Goal: Information Seeking & Learning: Check status

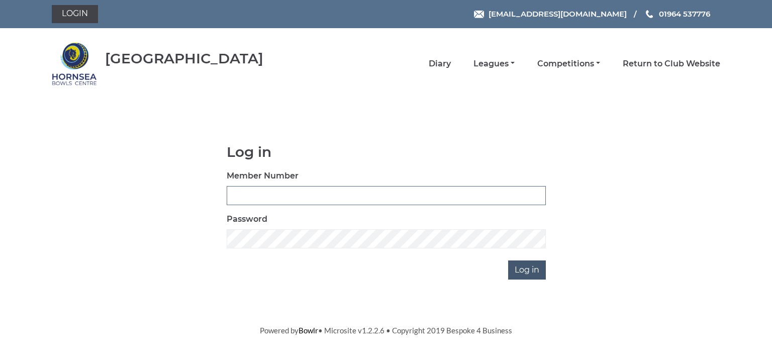
type input "0713"
click at [535, 268] on input "Log in" at bounding box center [527, 270] width 38 height 19
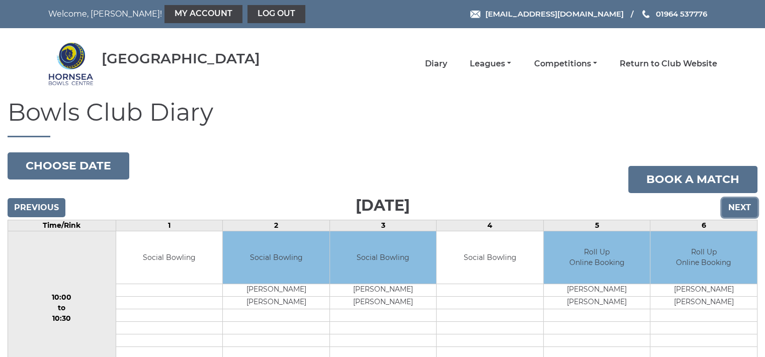
click at [738, 207] on input "Next" at bounding box center [740, 207] width 36 height 19
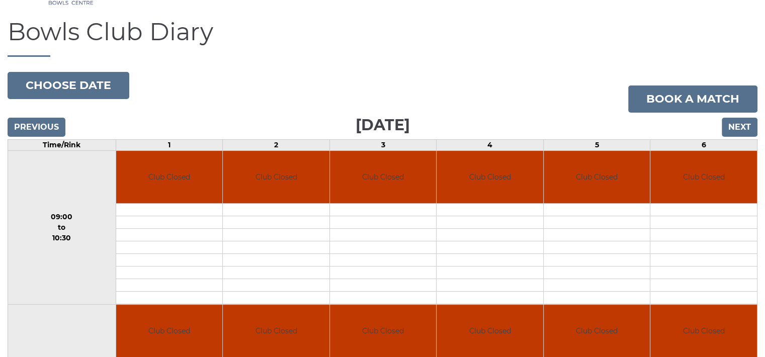
scroll to position [33, 0]
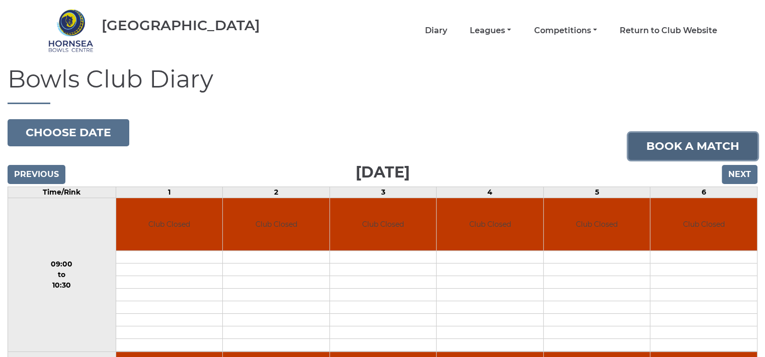
click at [694, 143] on link "Book a match" at bounding box center [692, 146] width 129 height 27
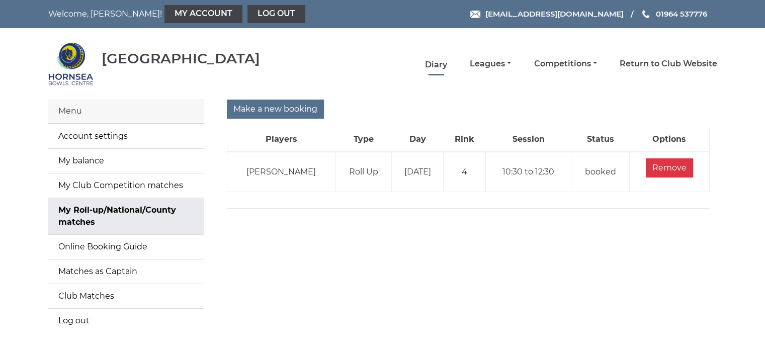
click at [435, 66] on link "Diary" at bounding box center [436, 64] width 22 height 11
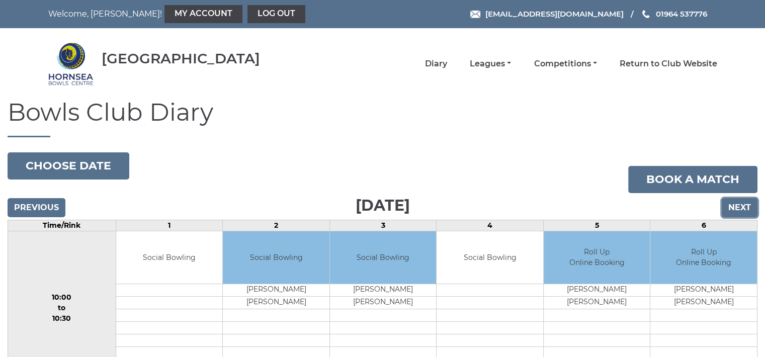
click at [739, 207] on input "Next" at bounding box center [740, 207] width 36 height 19
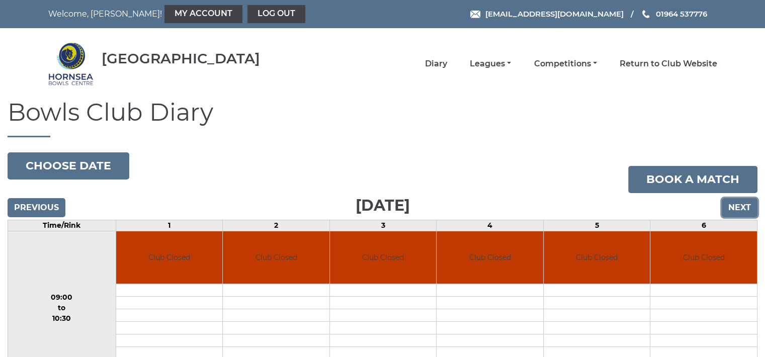
click at [739, 207] on input "Next" at bounding box center [740, 207] width 36 height 19
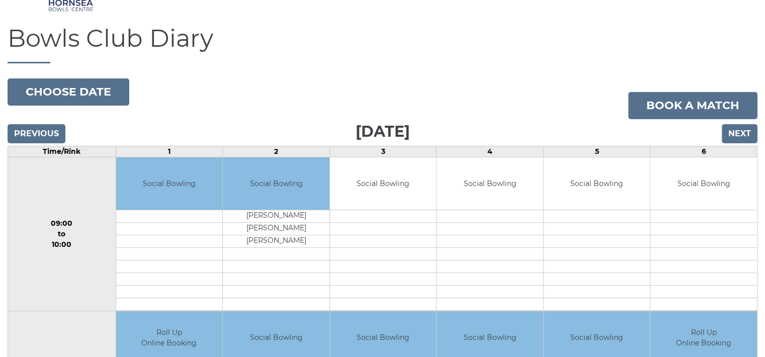
scroll to position [53, 0]
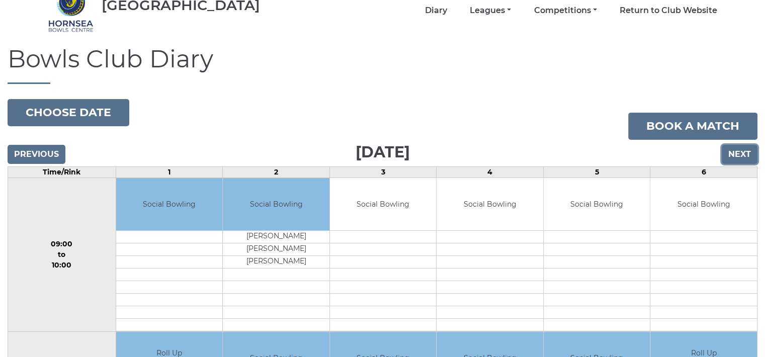
click at [740, 152] on input "Next" at bounding box center [740, 154] width 36 height 19
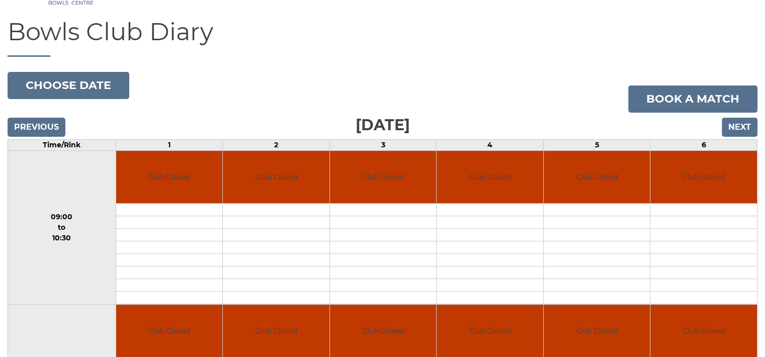
scroll to position [7, 0]
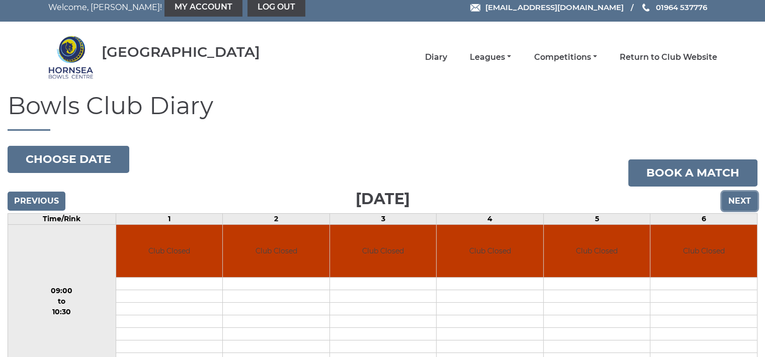
click at [739, 193] on input "Next" at bounding box center [740, 201] width 36 height 19
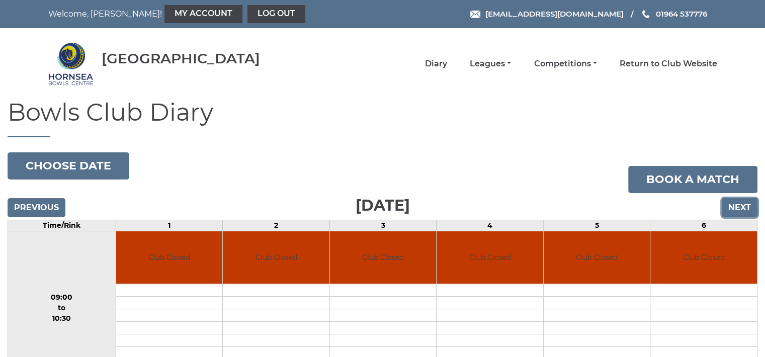
click at [737, 207] on input "Next" at bounding box center [740, 207] width 36 height 19
click at [736, 206] on input "Next" at bounding box center [740, 207] width 36 height 19
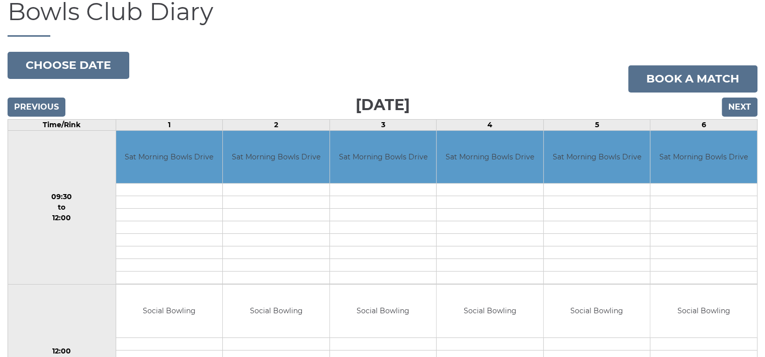
scroll to position [53, 0]
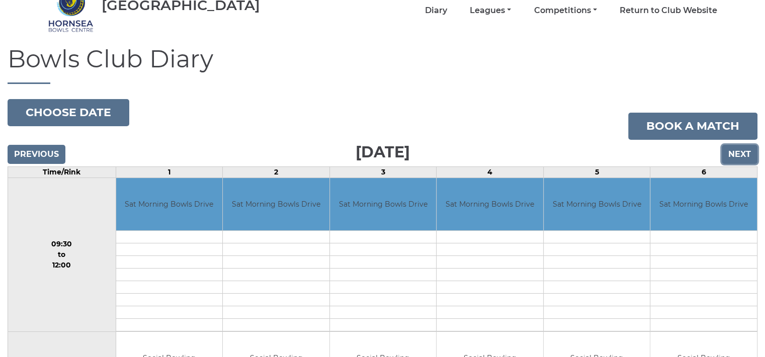
click at [741, 150] on input "Next" at bounding box center [740, 154] width 36 height 19
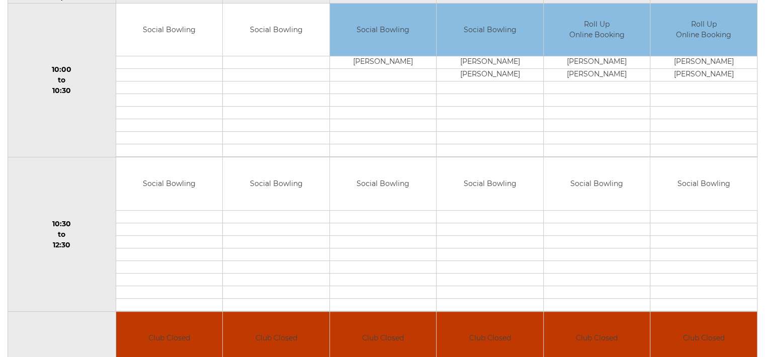
scroll to position [161, 0]
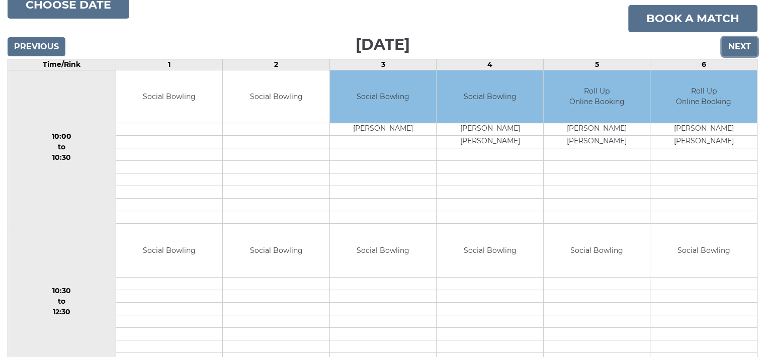
click at [740, 51] on input "Next" at bounding box center [740, 46] width 36 height 19
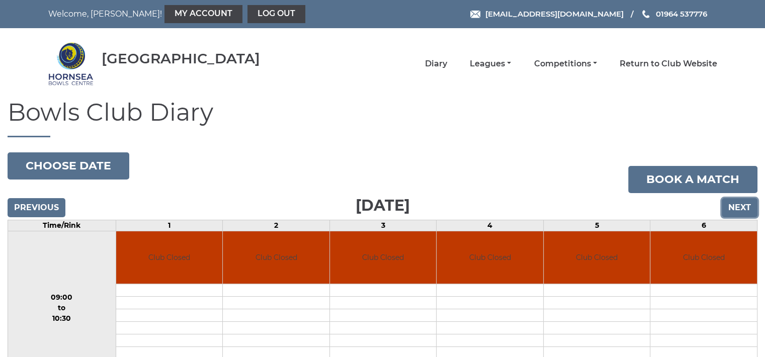
click at [738, 203] on input "Next" at bounding box center [740, 207] width 36 height 19
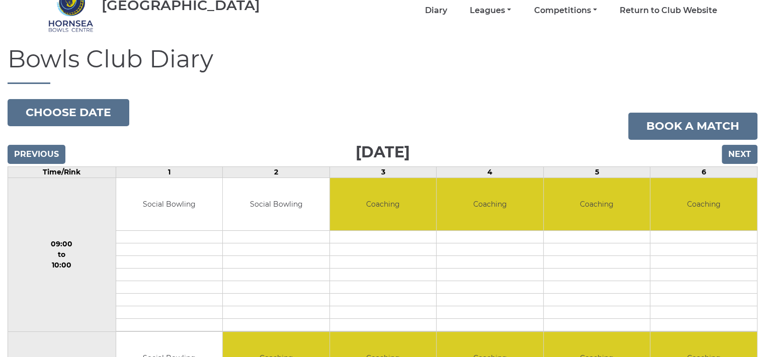
scroll to position [26, 0]
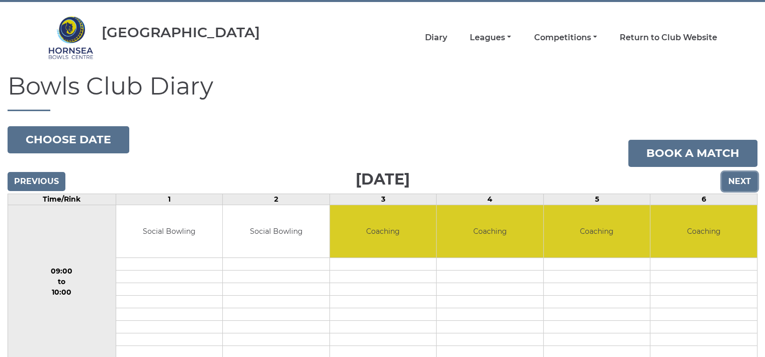
click at [734, 179] on input "Next" at bounding box center [740, 181] width 36 height 19
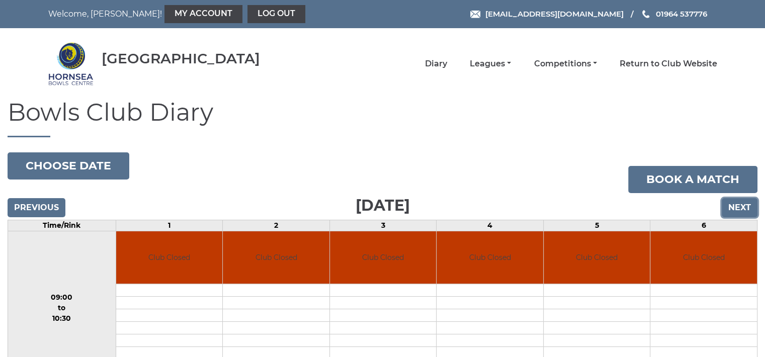
click at [739, 210] on input "Next" at bounding box center [740, 207] width 36 height 19
click at [737, 203] on input "Next" at bounding box center [740, 207] width 36 height 19
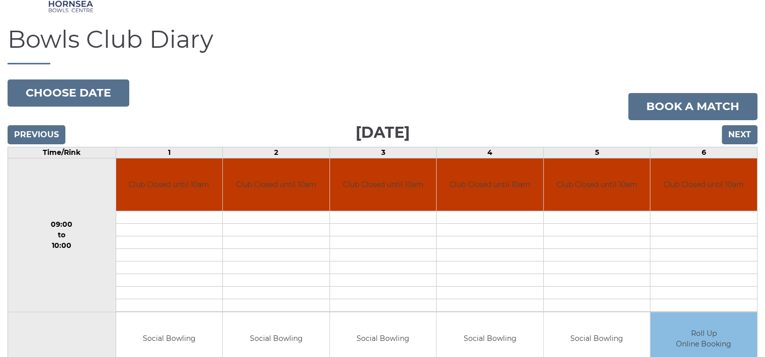
scroll to position [53, 0]
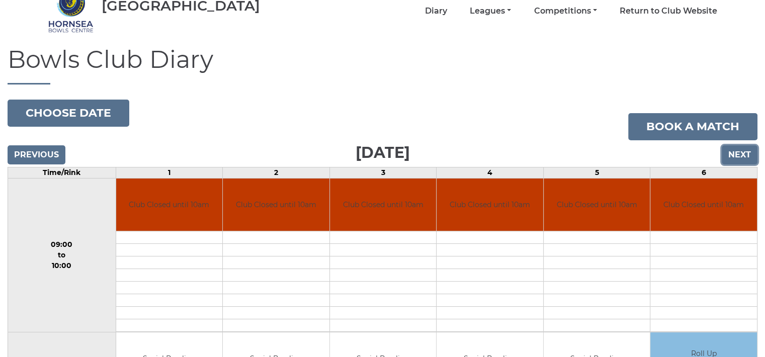
click at [746, 147] on input "Next" at bounding box center [740, 154] width 36 height 19
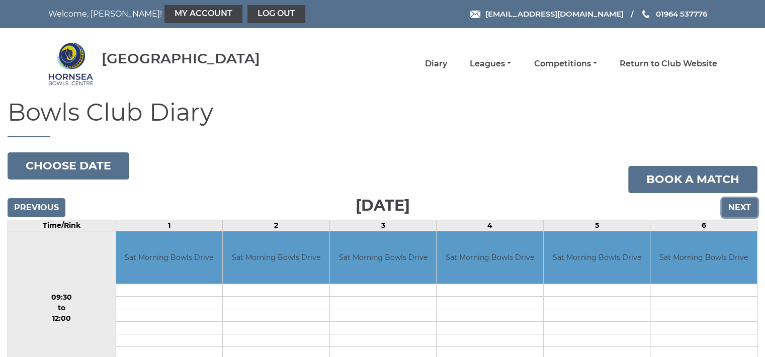
click at [743, 204] on input "Next" at bounding box center [740, 207] width 36 height 19
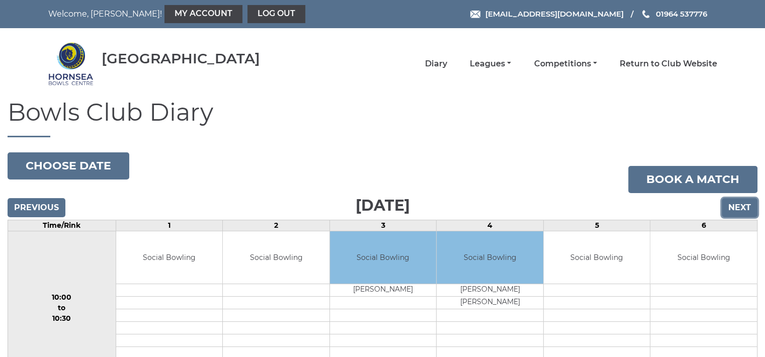
click at [743, 204] on input "Next" at bounding box center [740, 207] width 36 height 19
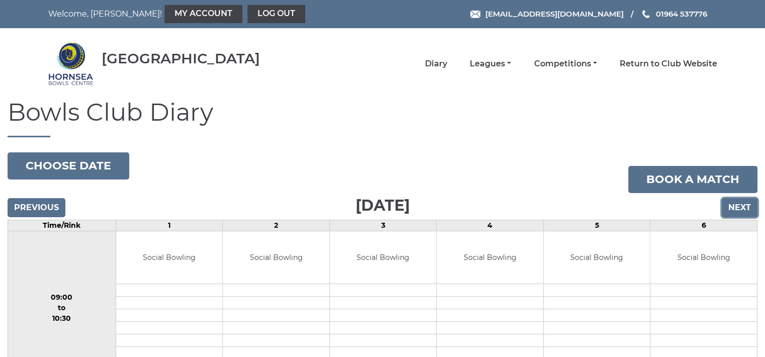
click at [738, 205] on input "Next" at bounding box center [740, 207] width 36 height 19
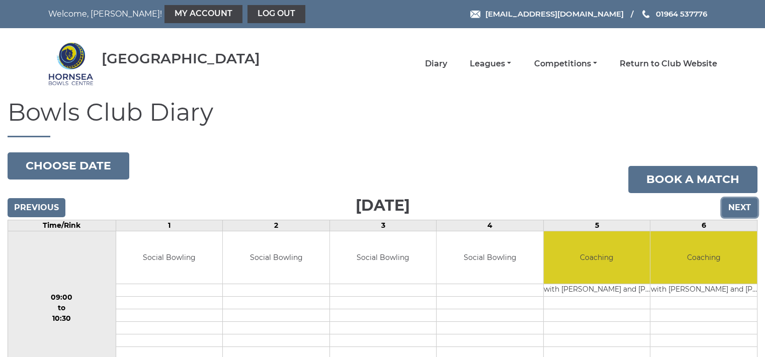
click at [734, 202] on input "Next" at bounding box center [740, 207] width 36 height 19
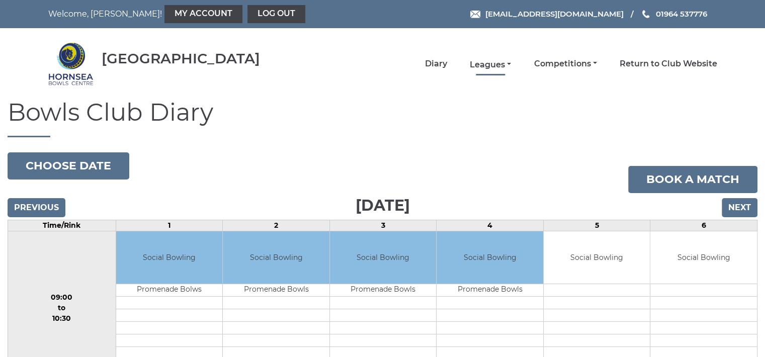
click at [491, 65] on link "Leagues" at bounding box center [490, 64] width 41 height 11
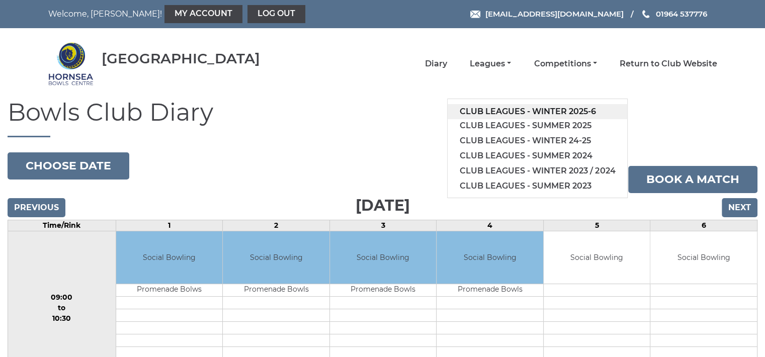
click at [502, 110] on link "Club leagues - Winter 2025-6" at bounding box center [538, 111] width 180 height 15
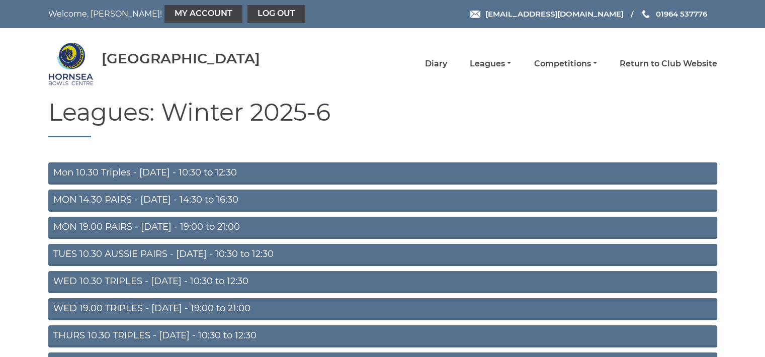
click at [170, 170] on link "Mon 10.30 Triples - [DATE] - 10:30 to 12:30" at bounding box center [382, 173] width 669 height 22
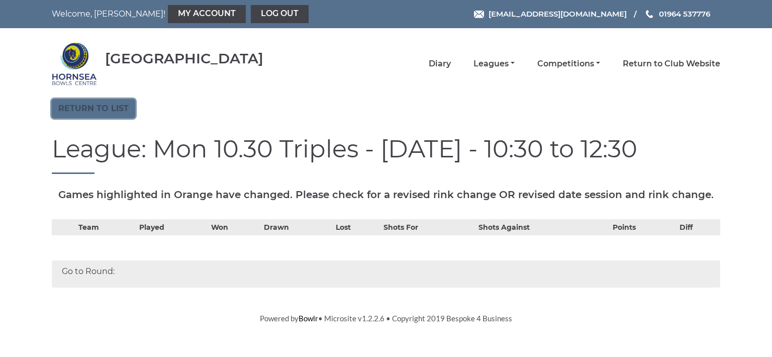
click at [122, 109] on link "Return to list" at bounding box center [93, 108] width 83 height 19
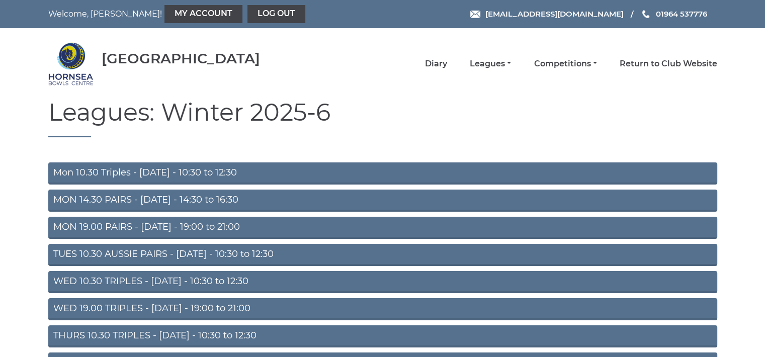
click at [165, 333] on link "THURS 10.30 TRIPLES - Thursday - 10:30 to 12:30" at bounding box center [382, 336] width 669 height 22
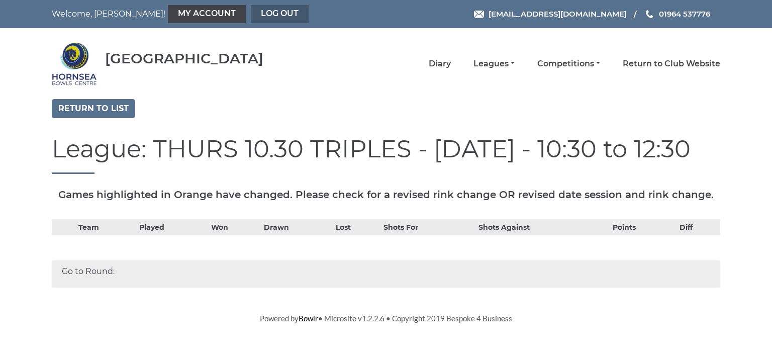
click at [251, 16] on link "Log out" at bounding box center [280, 14] width 58 height 18
